Goal: Use online tool/utility: Utilize a website feature to perform a specific function

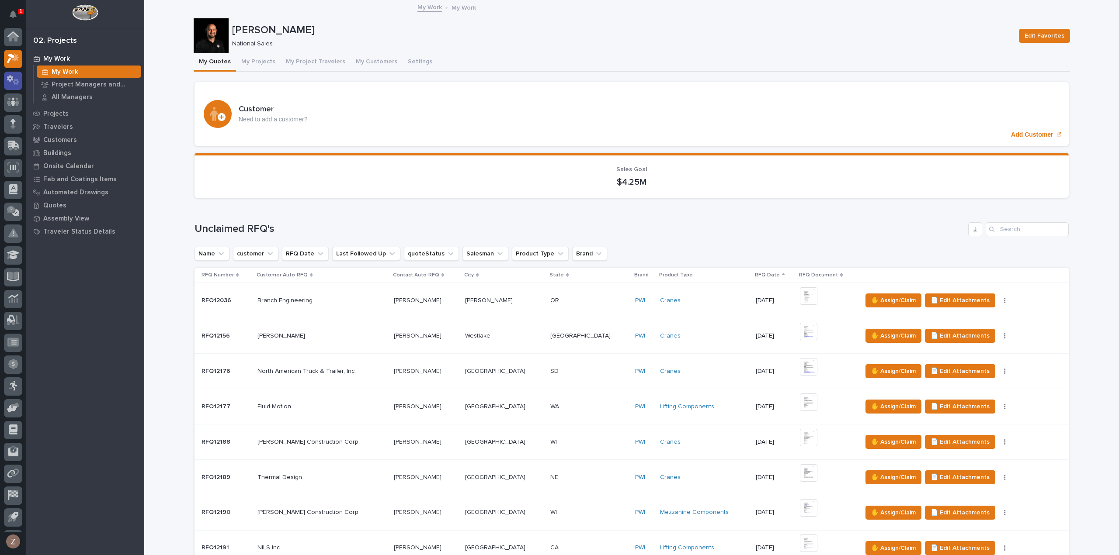
click at [15, 79] on icon at bounding box center [16, 82] width 7 height 6
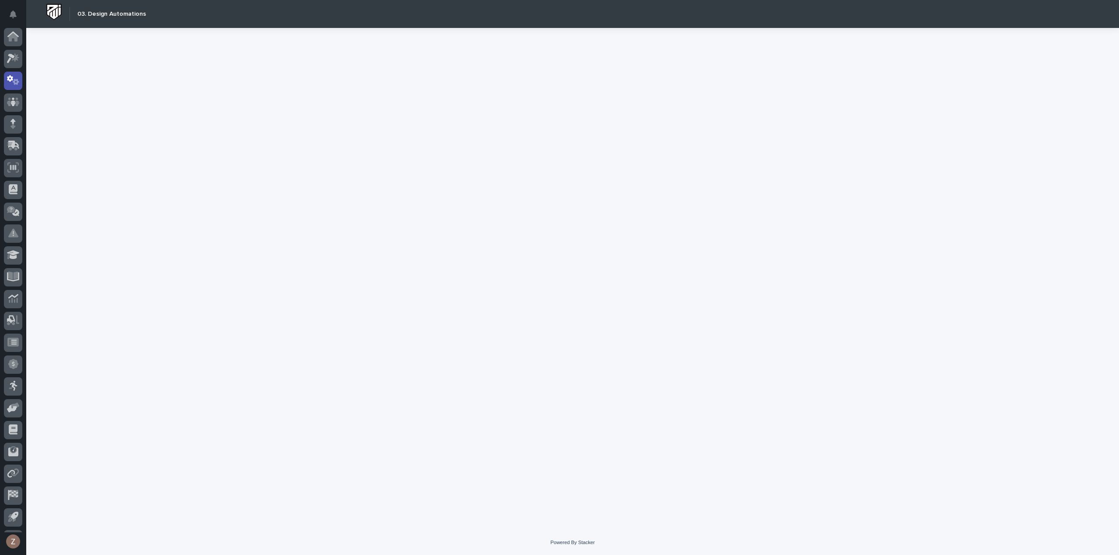
scroll to position [19, 0]
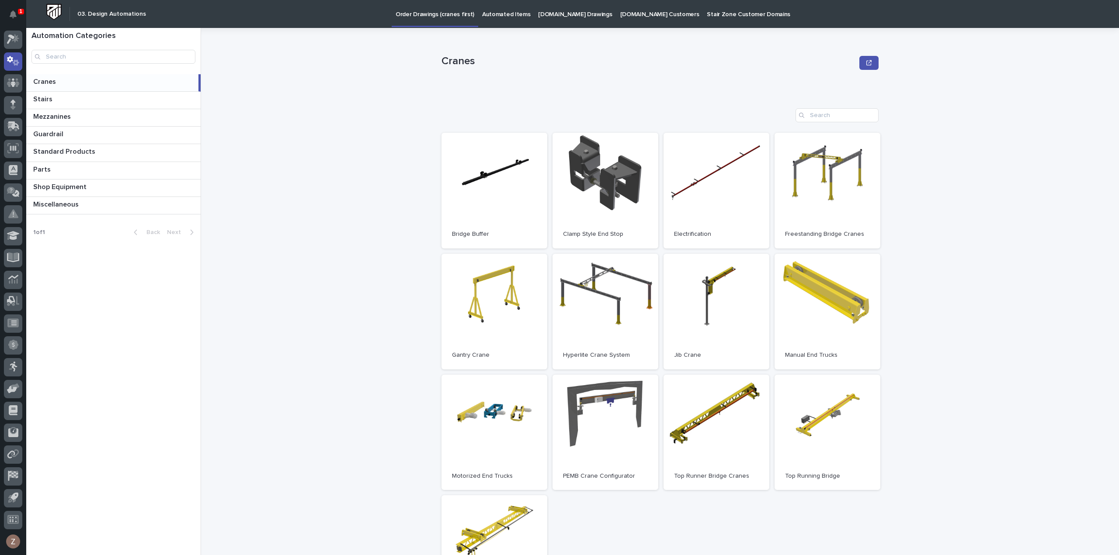
click at [499, 10] on p "Automated Items" at bounding box center [506, 9] width 48 height 18
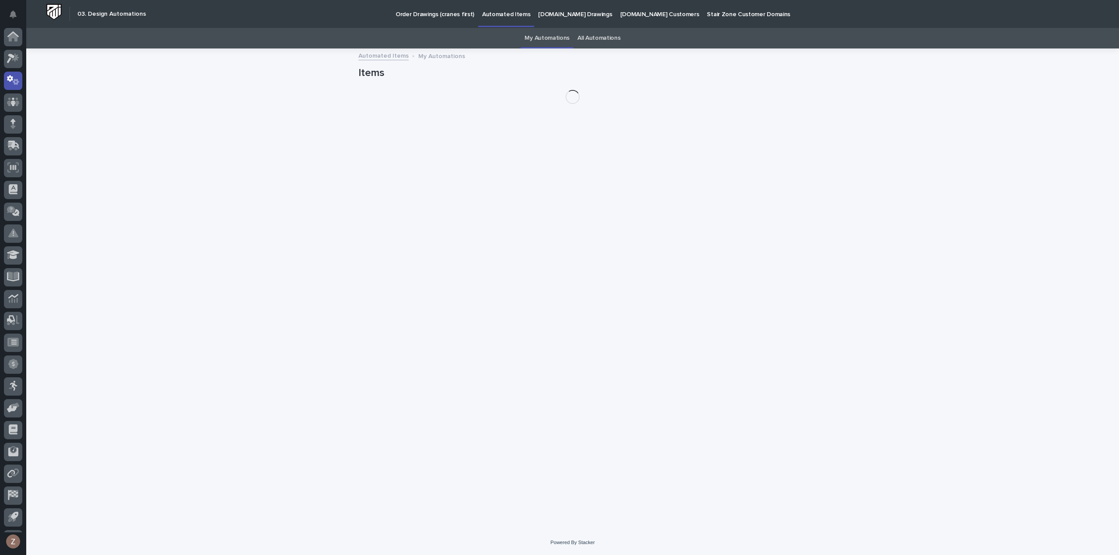
scroll to position [19, 0]
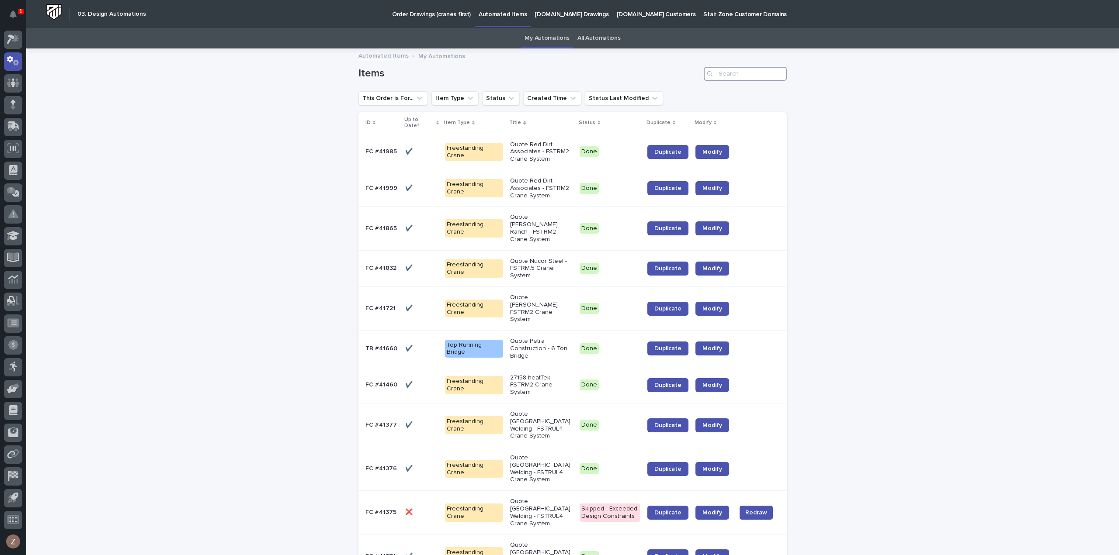
click at [723, 75] on input "Search" at bounding box center [744, 74] width 83 height 14
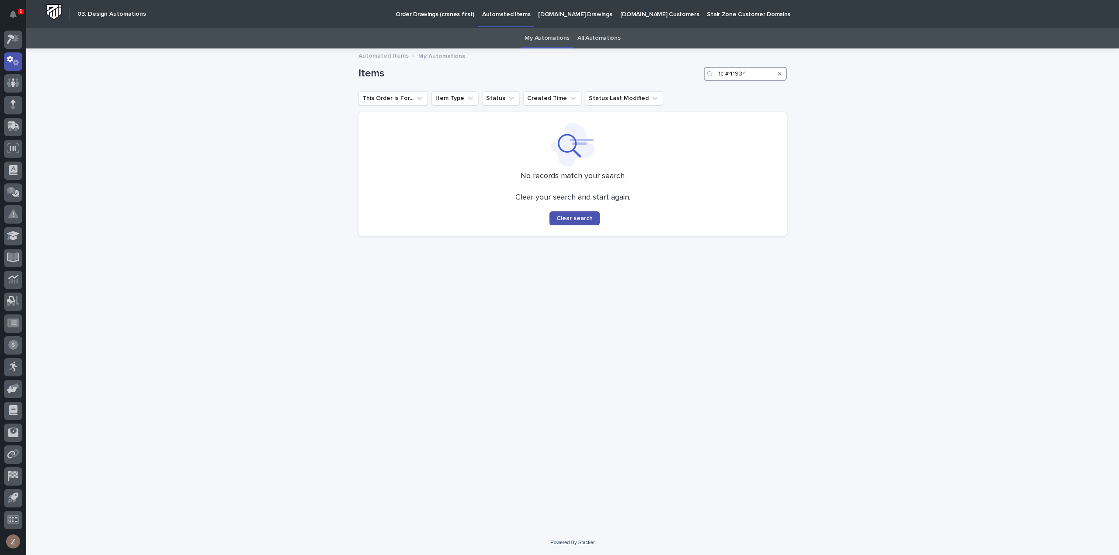
type input "fc #41934"
click at [589, 36] on link "All Automations" at bounding box center [598, 38] width 43 height 21
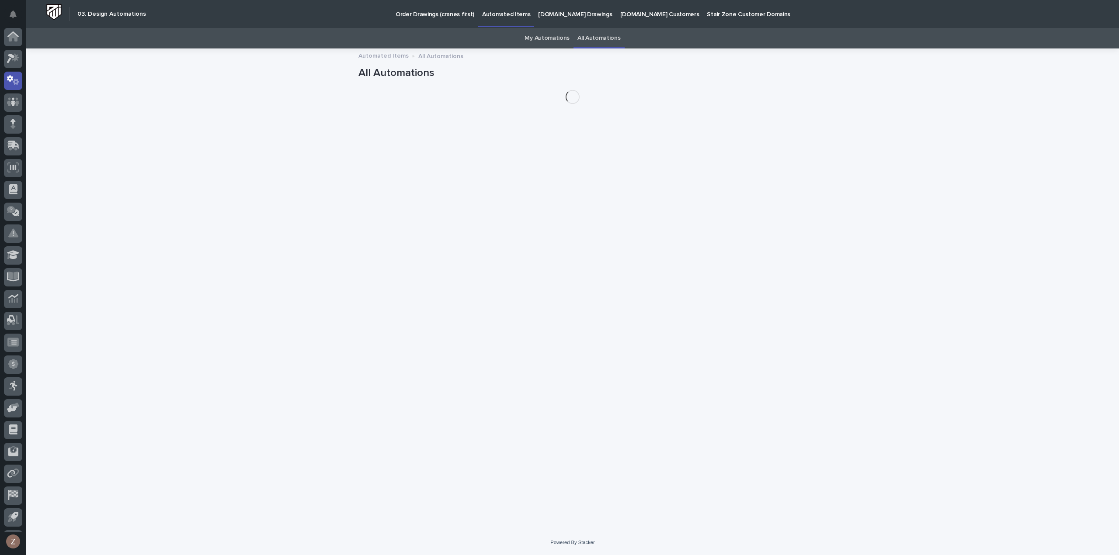
scroll to position [19, 0]
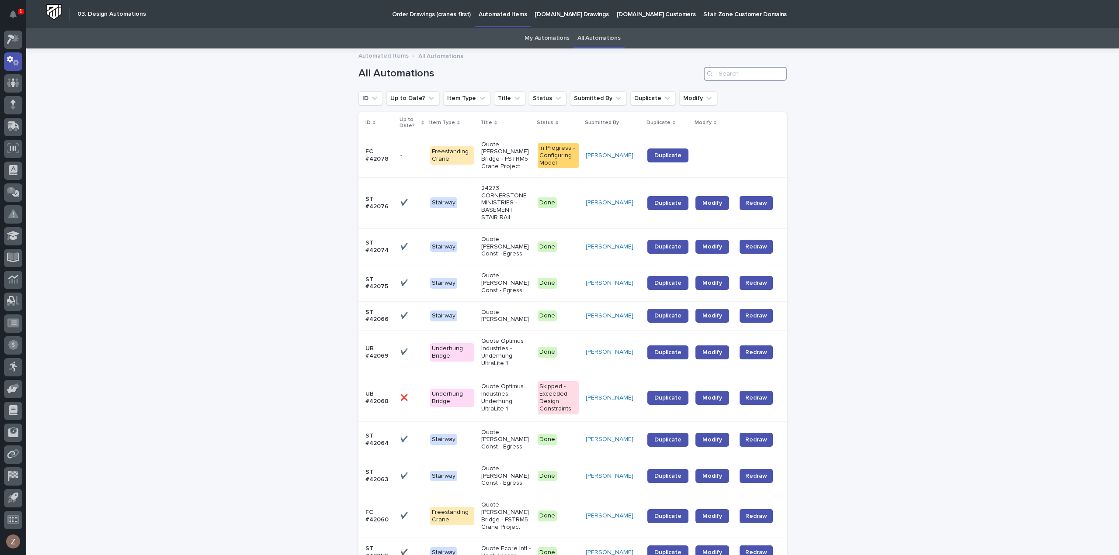
click at [727, 73] on input "Search" at bounding box center [744, 74] width 83 height 14
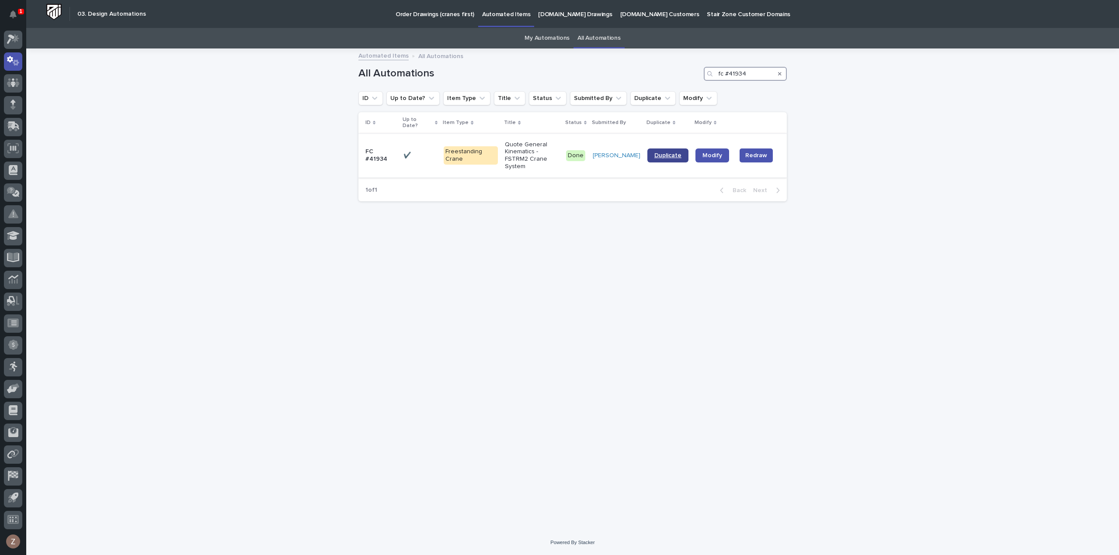
type input "fc #41934"
click at [661, 152] on span "Duplicate" at bounding box center [667, 155] width 27 height 6
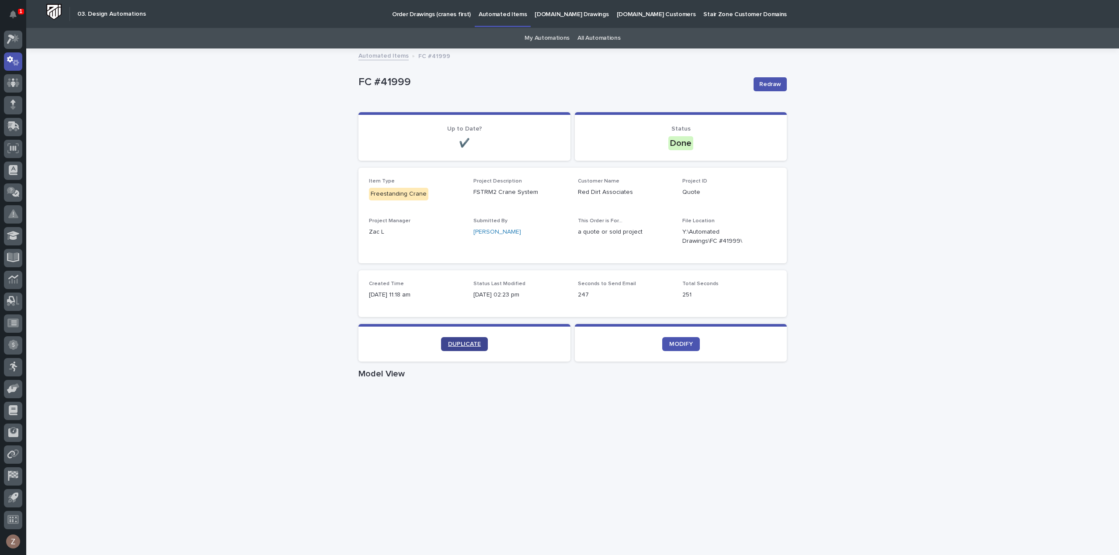
click at [462, 347] on span "DUPLICATE" at bounding box center [464, 344] width 33 height 6
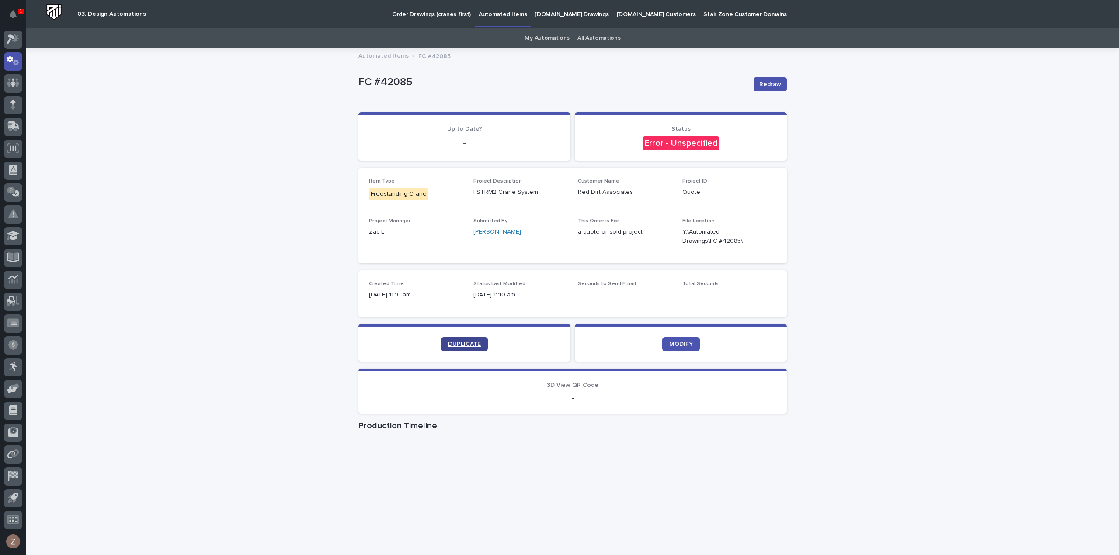
click at [462, 343] on span "DUPLICATE" at bounding box center [464, 344] width 33 height 6
click at [464, 348] on link "DUPLICATE" at bounding box center [464, 344] width 47 height 14
click at [463, 346] on span "DUPLICATE" at bounding box center [464, 344] width 33 height 6
